Goal: Communication & Community: Answer question/provide support

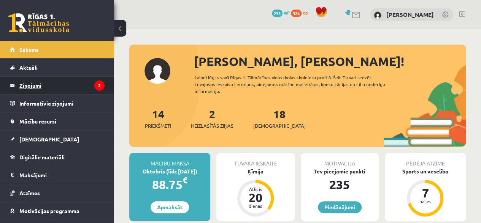
click at [53, 83] on legend "Ziņojumi 2" at bounding box center [61, 85] width 85 height 18
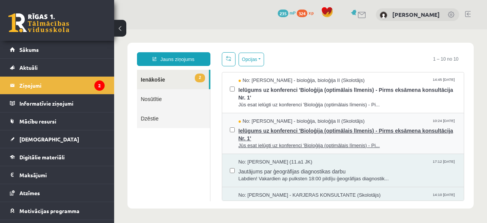
click at [363, 120] on div "No: [PERSON_NAME] - bioloģija, bioloģija II (Skolotājs) 10:24 [DATE]" at bounding box center [348, 121] width 218 height 7
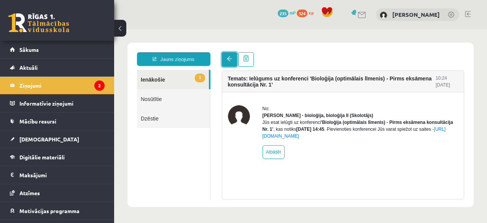
click at [228, 57] on span at bounding box center [229, 58] width 5 height 5
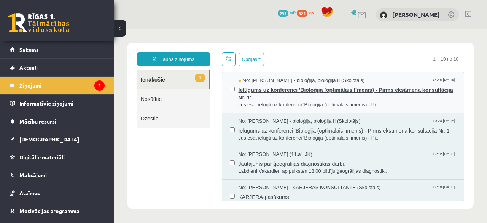
click at [306, 93] on span "Ielūgums uz konferenci 'Bioloģija (optimālais līmenis) - Pirms eksāmena konsult…" at bounding box center [348, 92] width 218 height 17
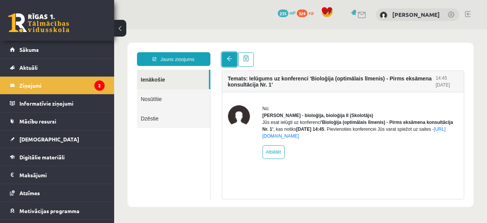
click at [227, 57] on span at bounding box center [229, 58] width 5 height 5
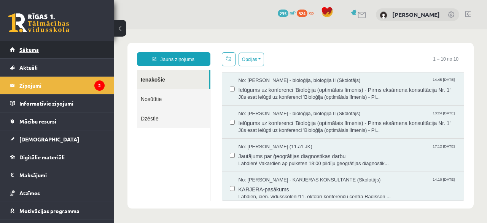
click at [34, 44] on link "Sākums" at bounding box center [57, 50] width 95 height 18
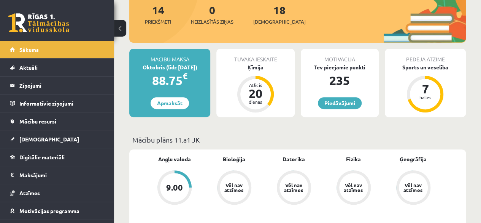
scroll to position [90, 0]
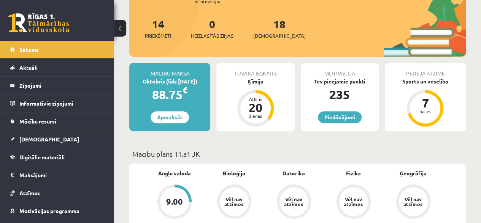
click at [323, 85] on div "235" at bounding box center [340, 94] width 78 height 18
